Goal: Task Accomplishment & Management: Manage account settings

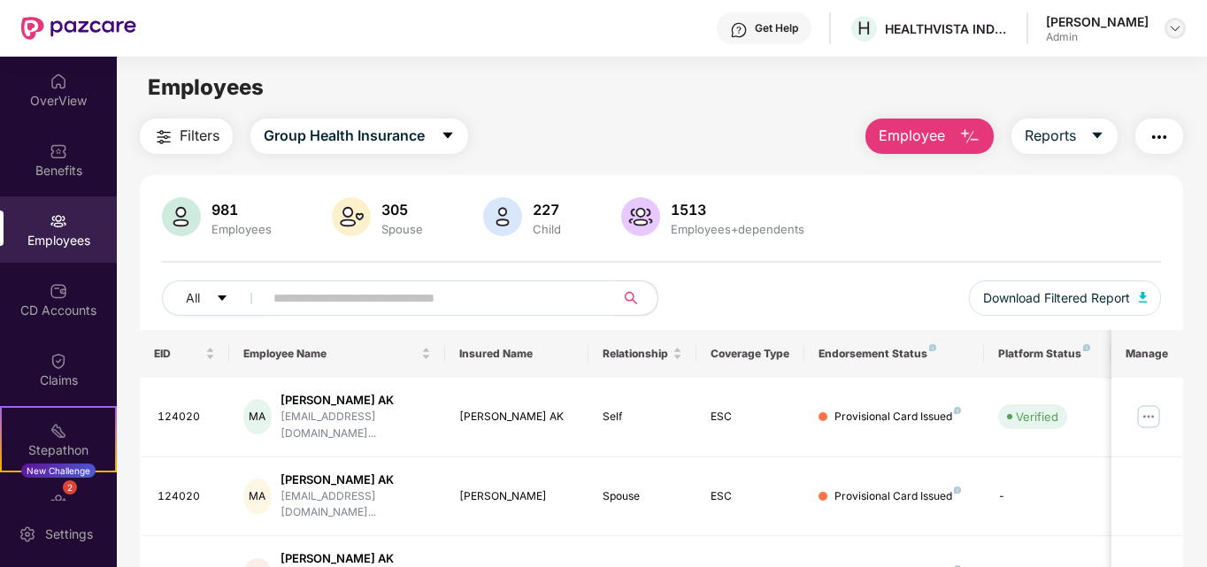
click at [1176, 32] on img at bounding box center [1175, 28] width 14 height 14
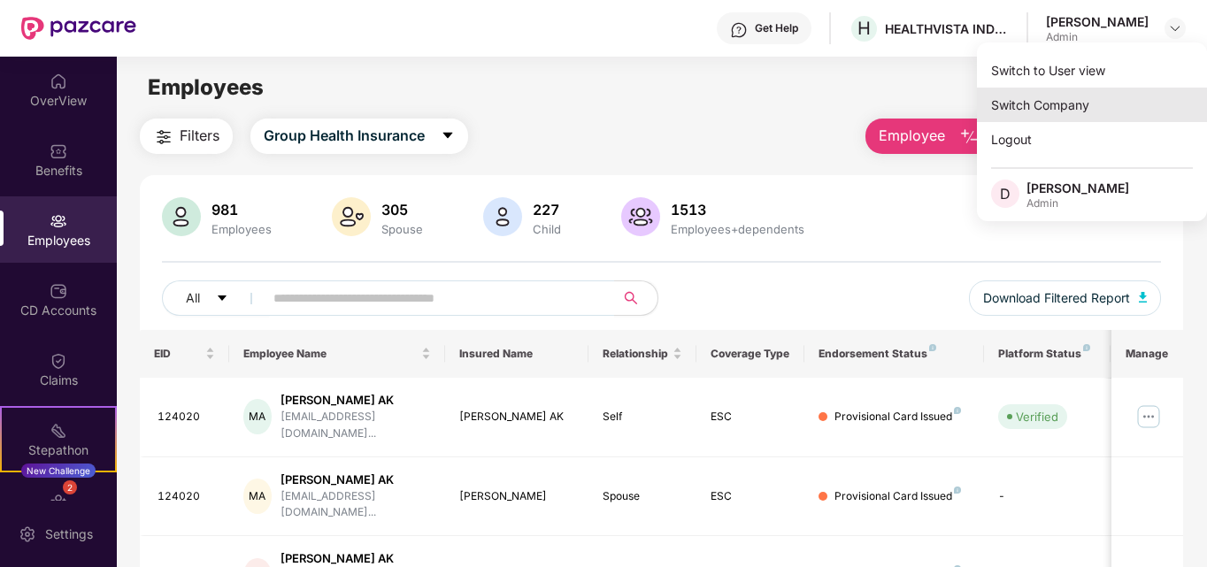
click at [1031, 116] on div "Switch Company" at bounding box center [1092, 105] width 230 height 35
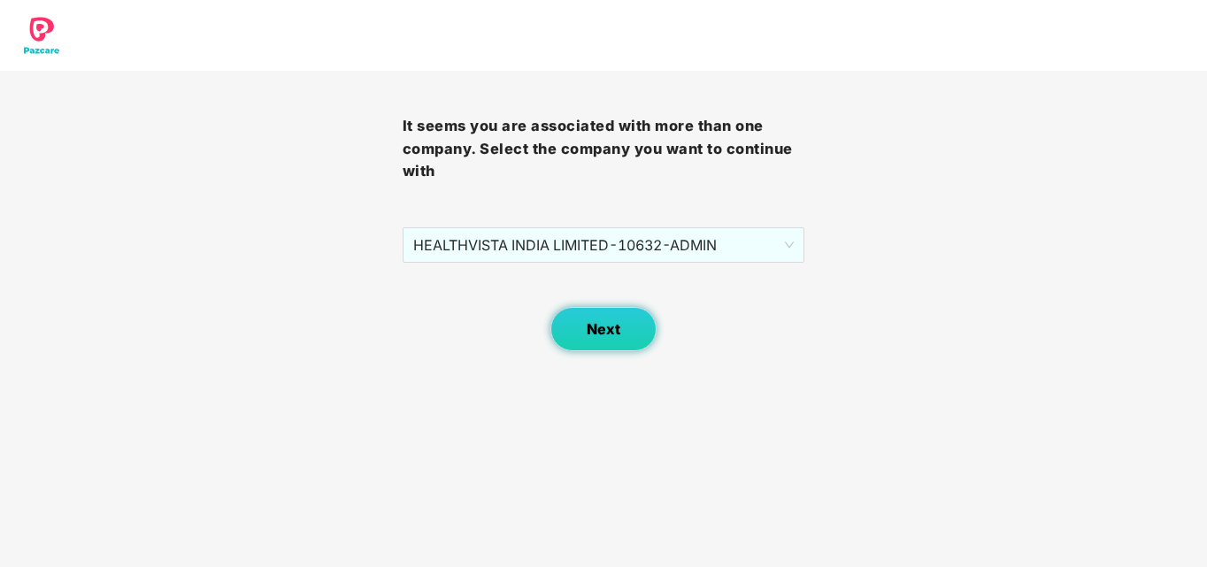
click at [613, 335] on span "Next" at bounding box center [604, 329] width 34 height 17
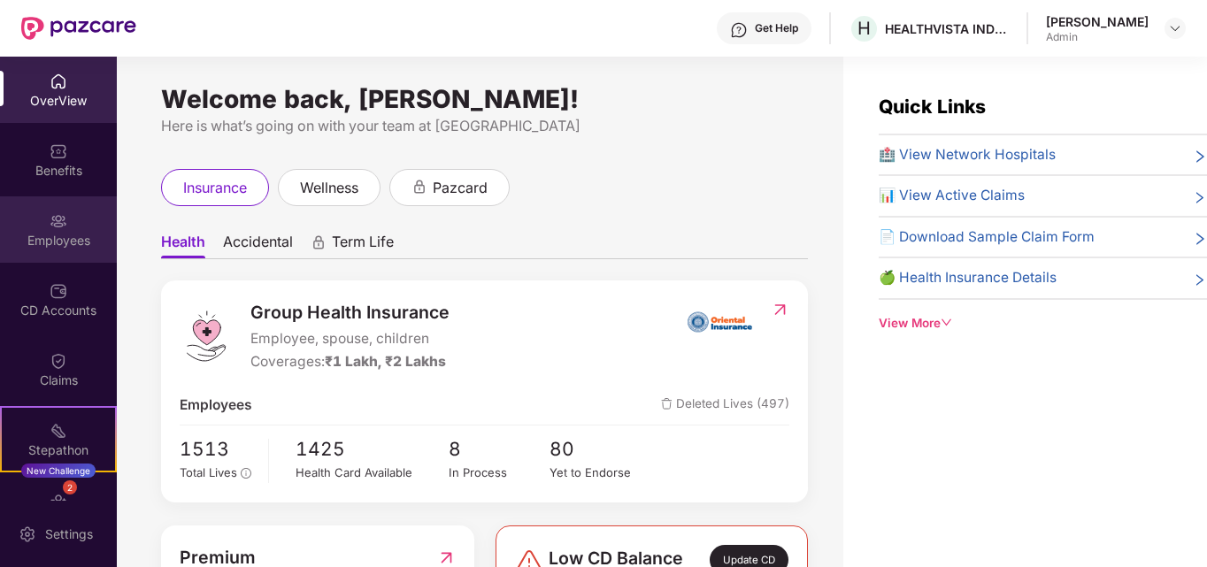
click at [58, 245] on div "Employees" at bounding box center [58, 241] width 117 height 18
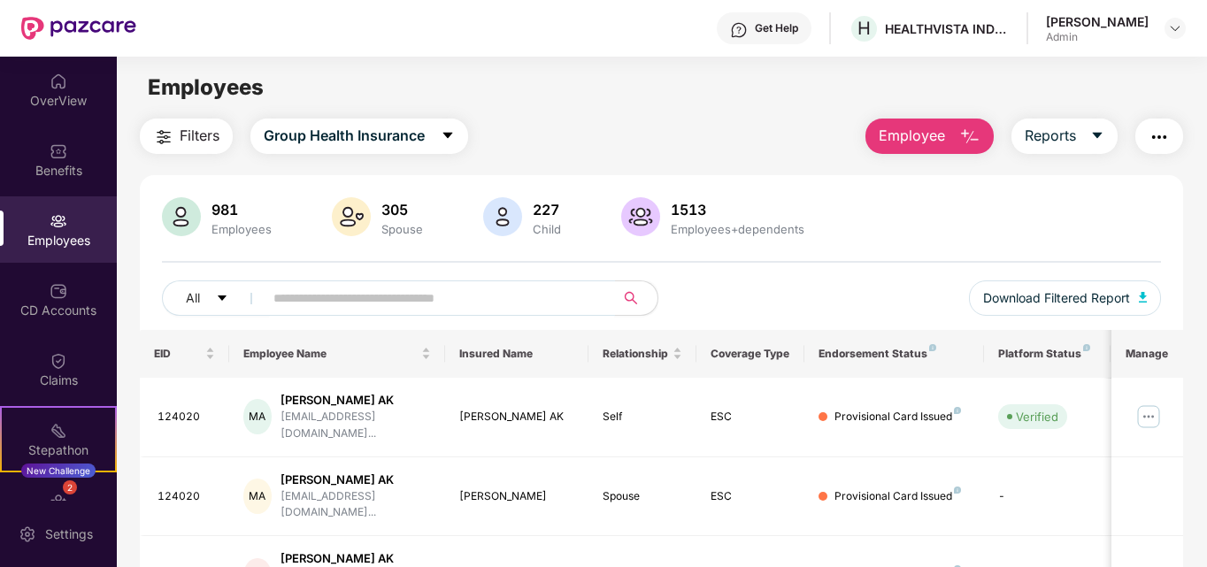
click at [386, 296] on input "text" at bounding box center [432, 298] width 318 height 27
click at [1169, 27] on img at bounding box center [1175, 28] width 14 height 14
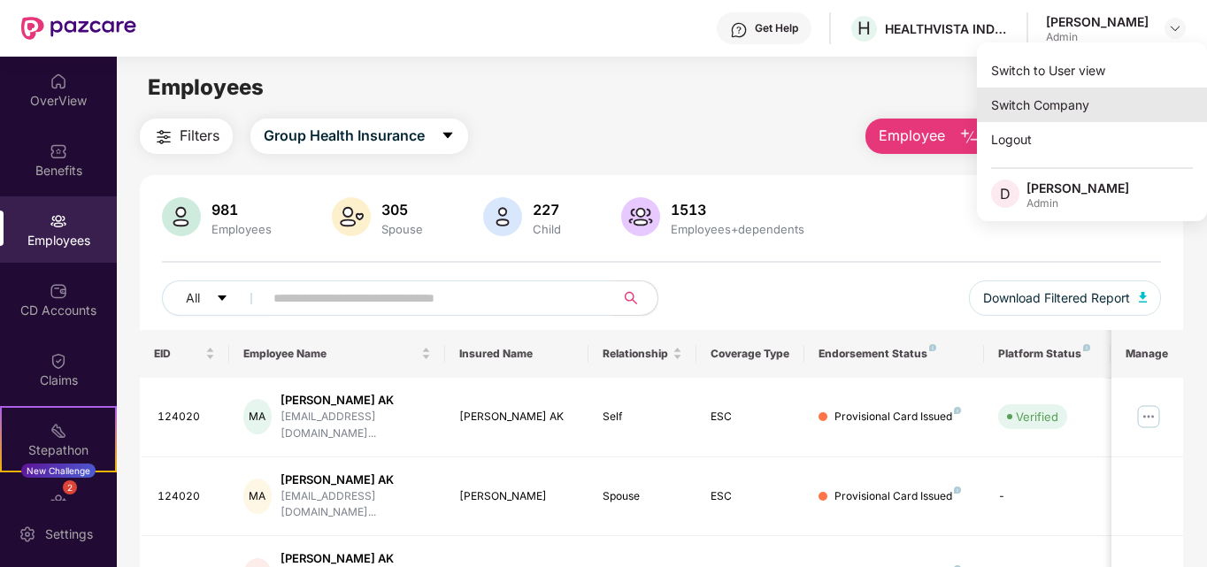
click at [1044, 108] on div "Switch Company" at bounding box center [1092, 105] width 230 height 35
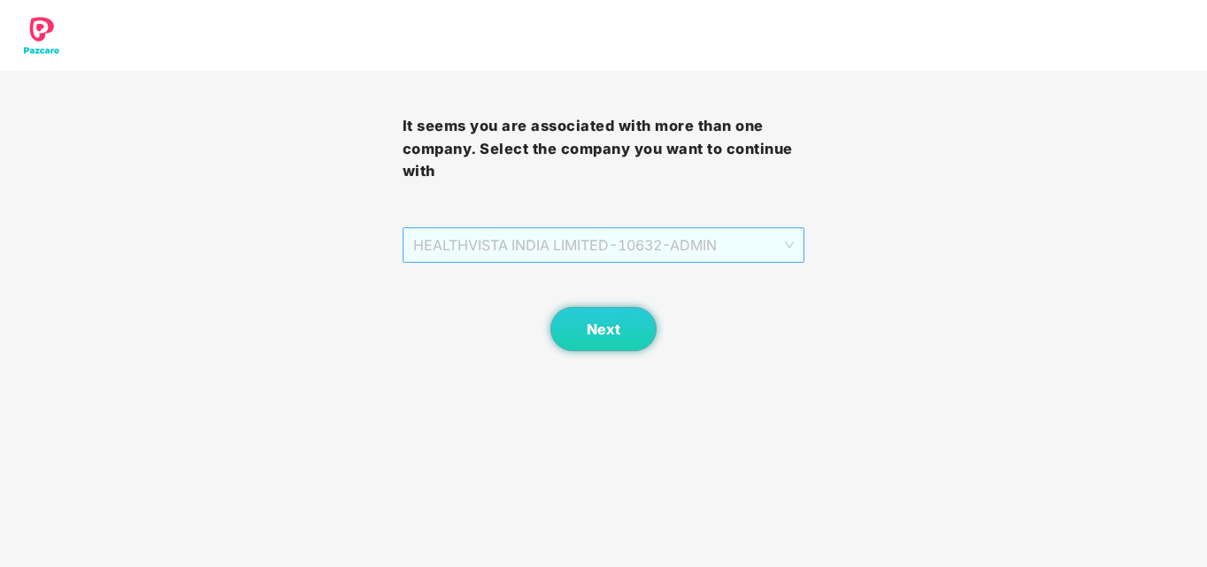
click at [661, 248] on span "HEALTHVISTA INDIA LIMITED - 10632 - ADMIN" at bounding box center [603, 245] width 381 height 34
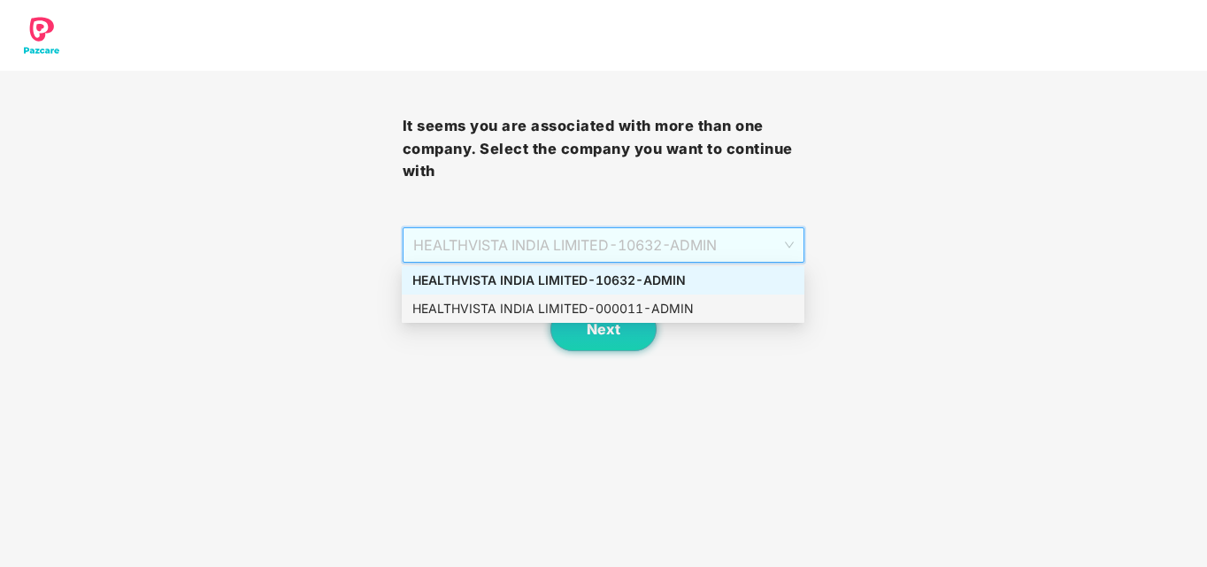
click at [481, 307] on div "HEALTHVISTA INDIA LIMITED - 000011 - ADMIN" at bounding box center [602, 308] width 381 height 19
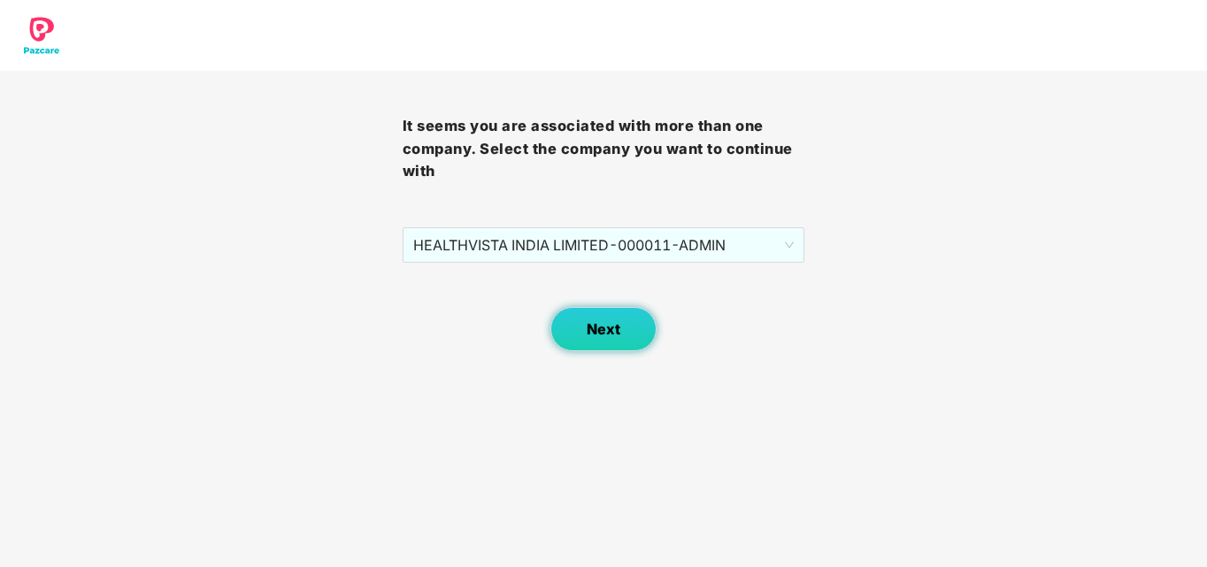
click at [627, 312] on button "Next" at bounding box center [604, 329] width 106 height 44
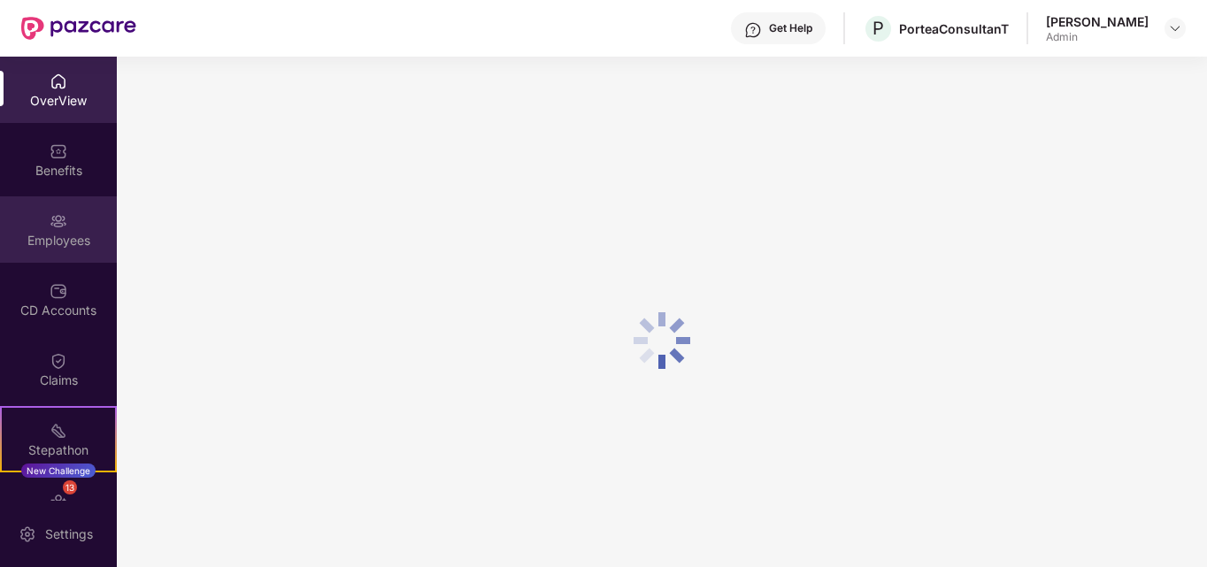
click at [42, 235] on div "Employees" at bounding box center [58, 241] width 117 height 18
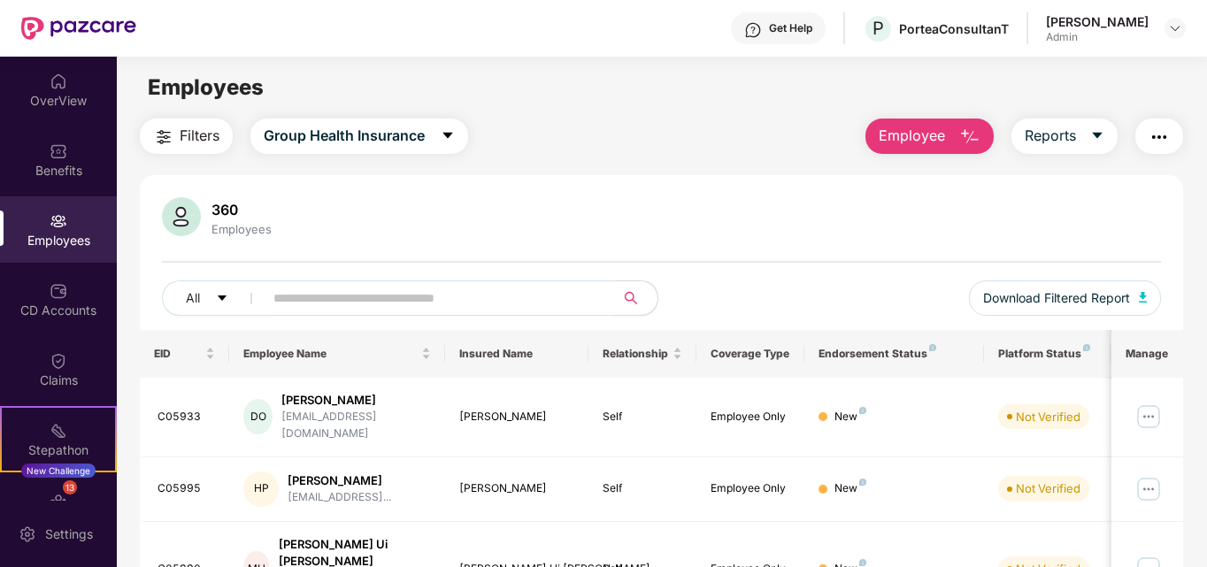
click at [406, 297] on input "text" at bounding box center [432, 298] width 318 height 27
paste input "******"
type input "******"
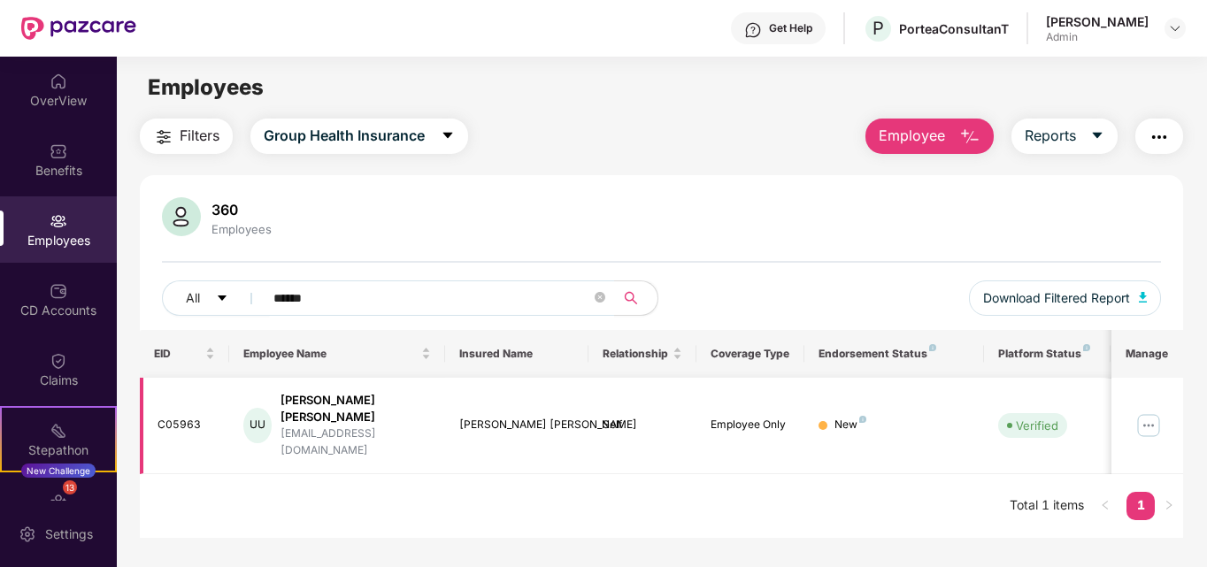
click at [1143, 412] on img at bounding box center [1149, 426] width 28 height 28
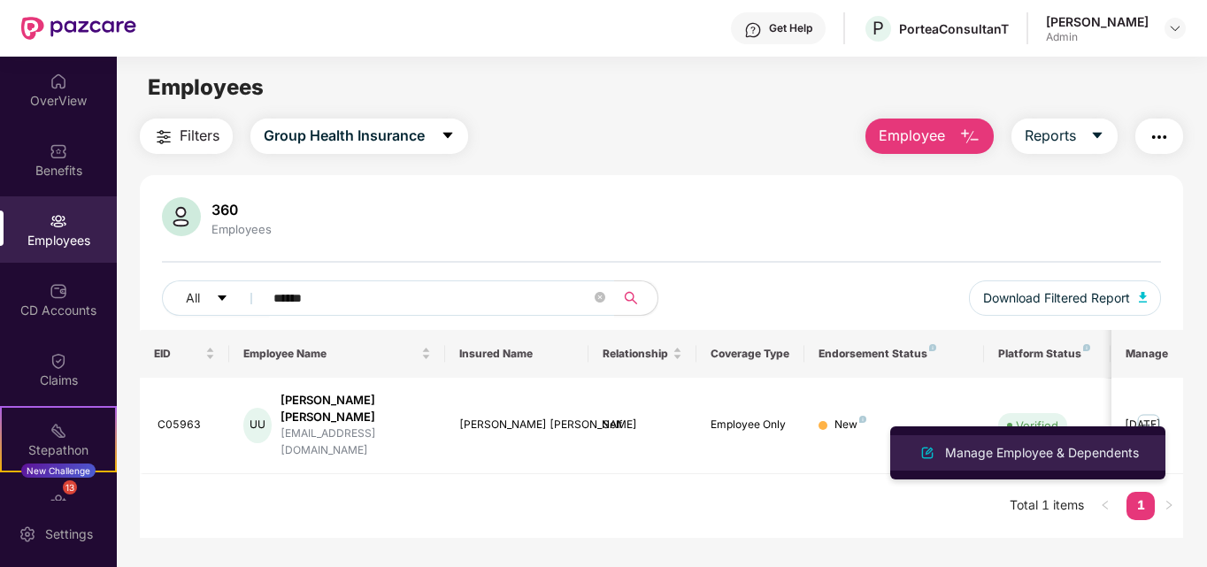
click at [982, 458] on div "Manage Employee & Dependents" at bounding box center [1042, 452] width 201 height 19
